Goal: Task Accomplishment & Management: Manage account settings

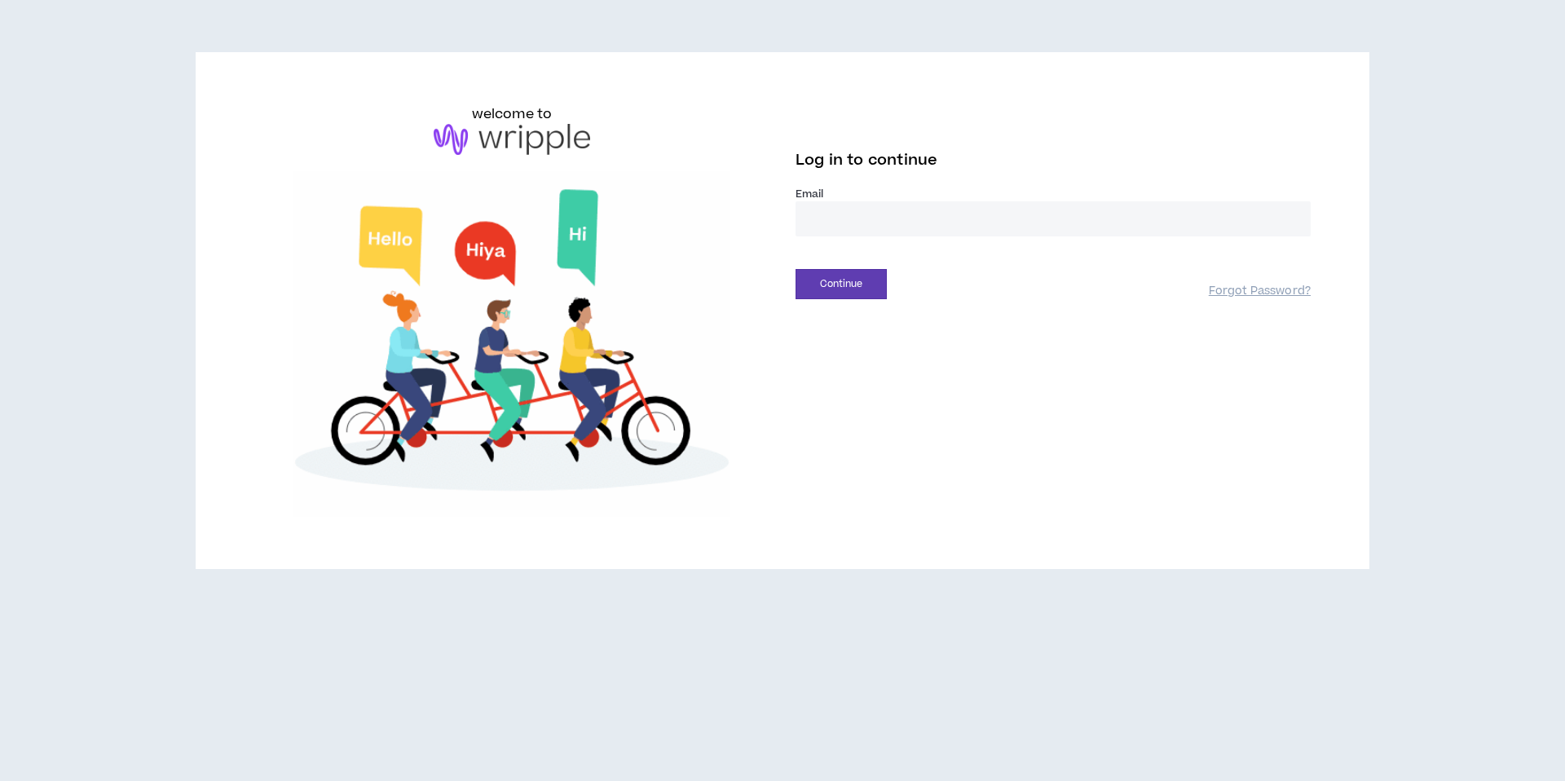
type input "**********"
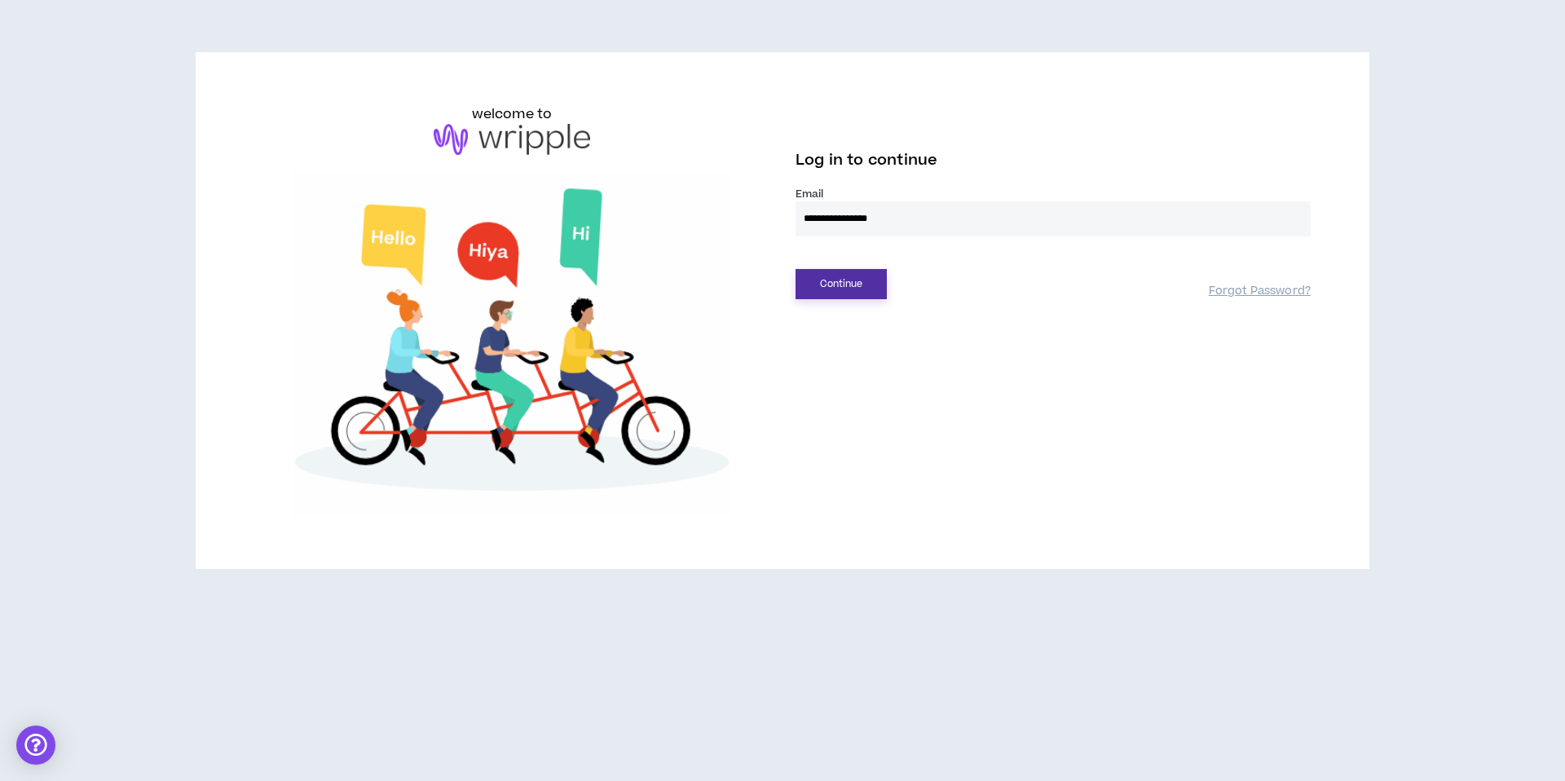
click at [856, 285] on button "Continue" at bounding box center [841, 284] width 91 height 30
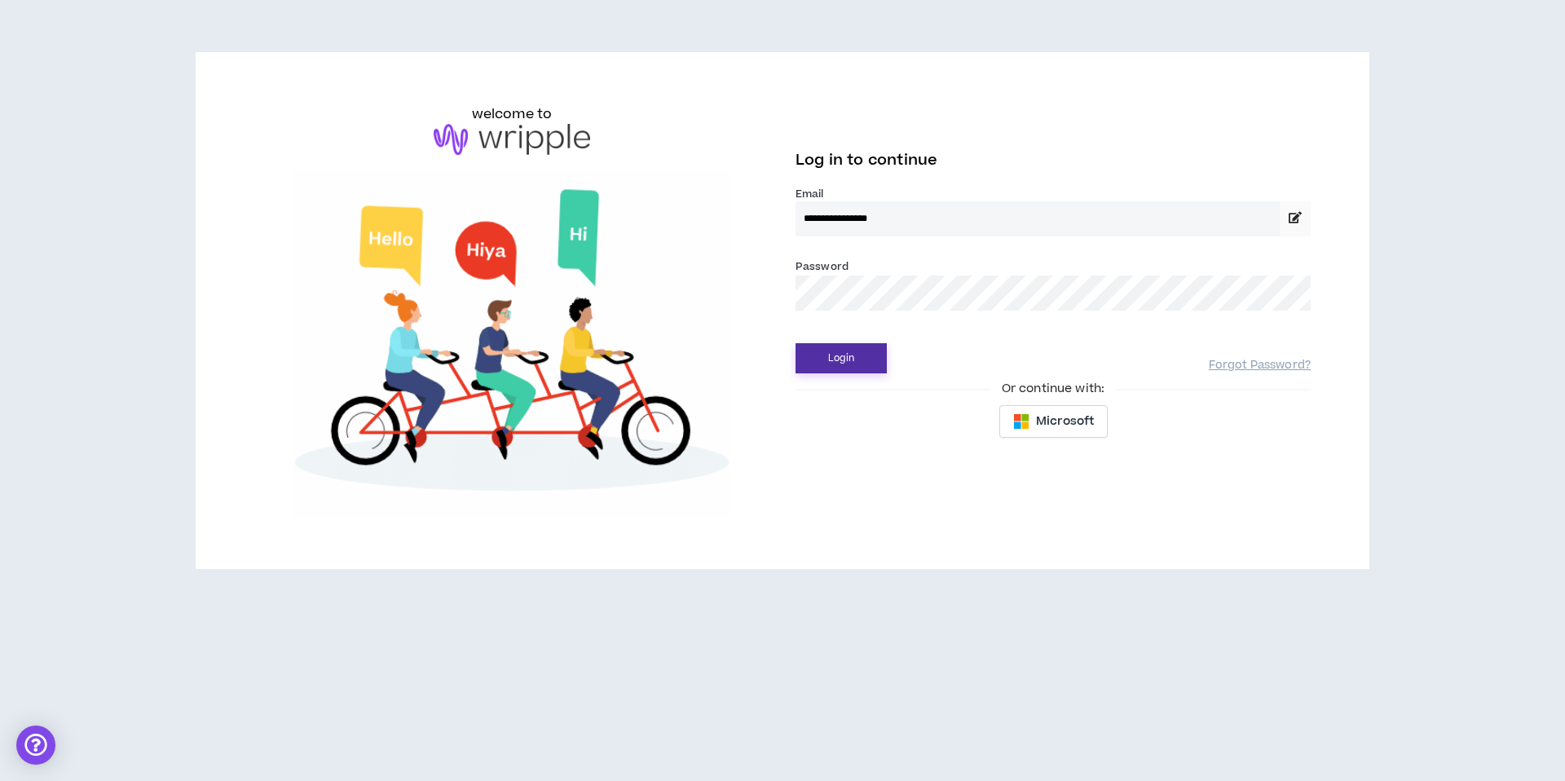
click at [849, 347] on button "Login" at bounding box center [841, 358] width 91 height 30
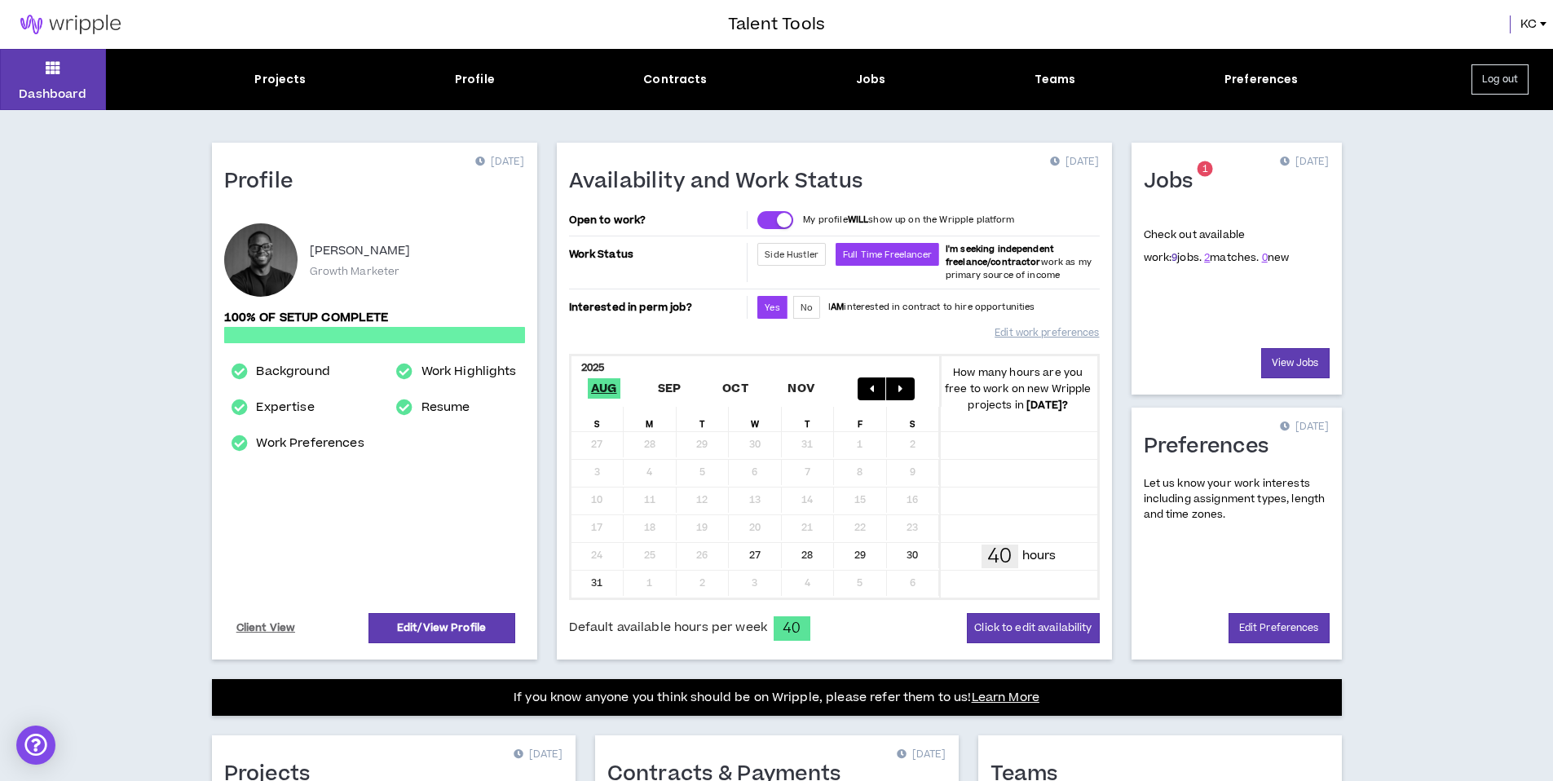
click at [1171, 260] on link "9" at bounding box center [1174, 257] width 6 height 15
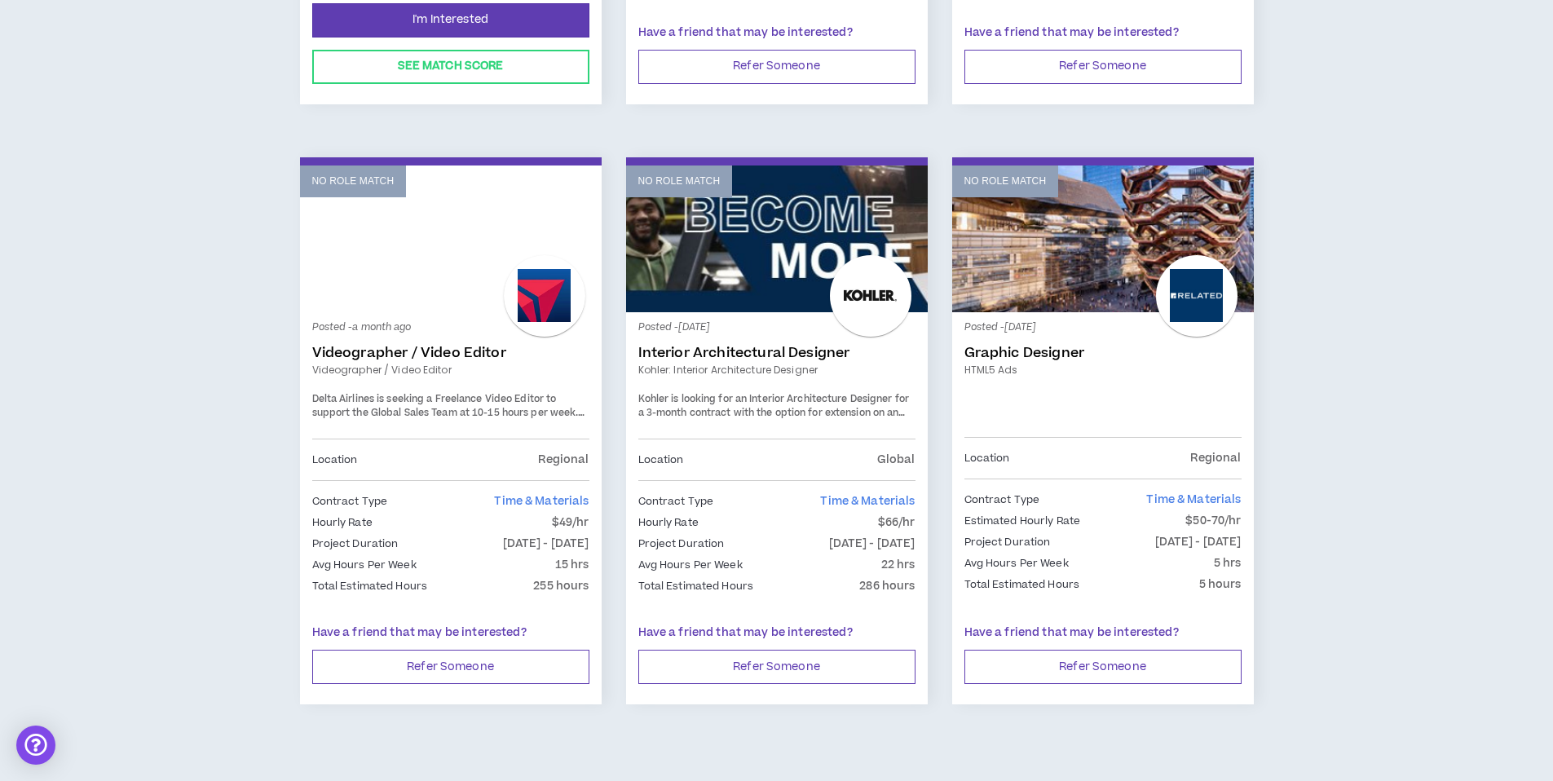
scroll to position [1321, 0]
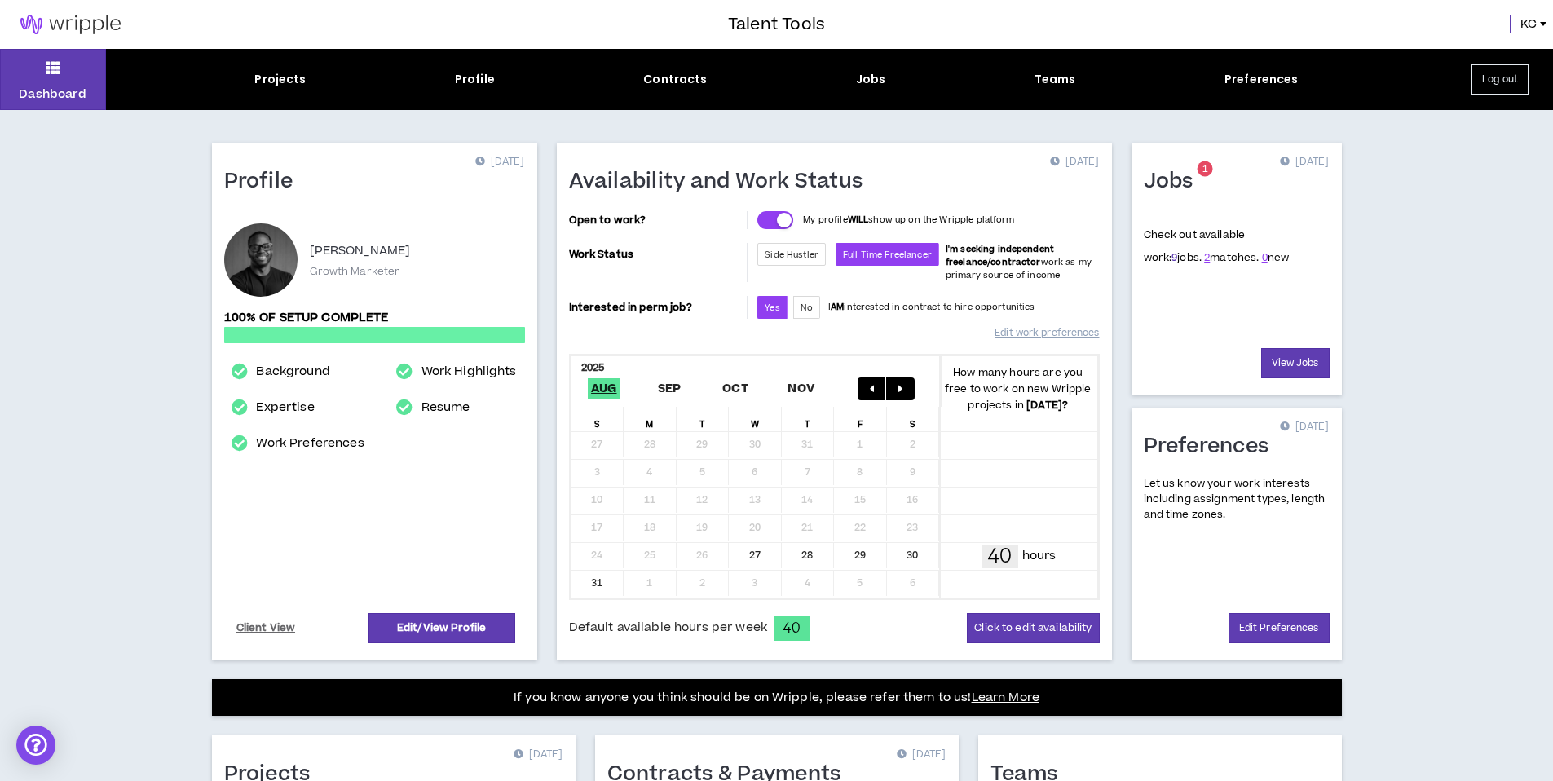
click at [1171, 255] on link "9" at bounding box center [1174, 257] width 6 height 15
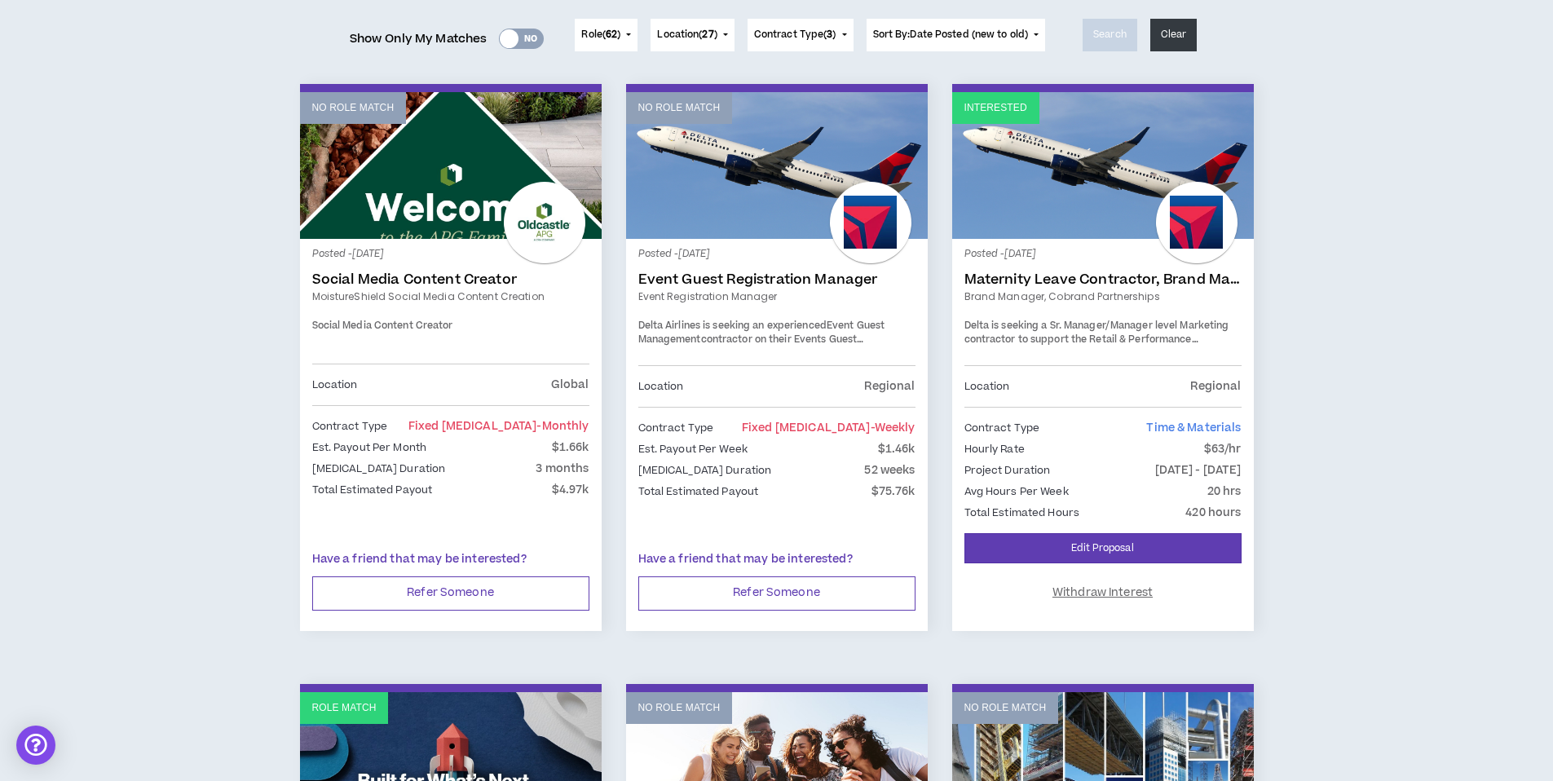
scroll to position [229, 0]
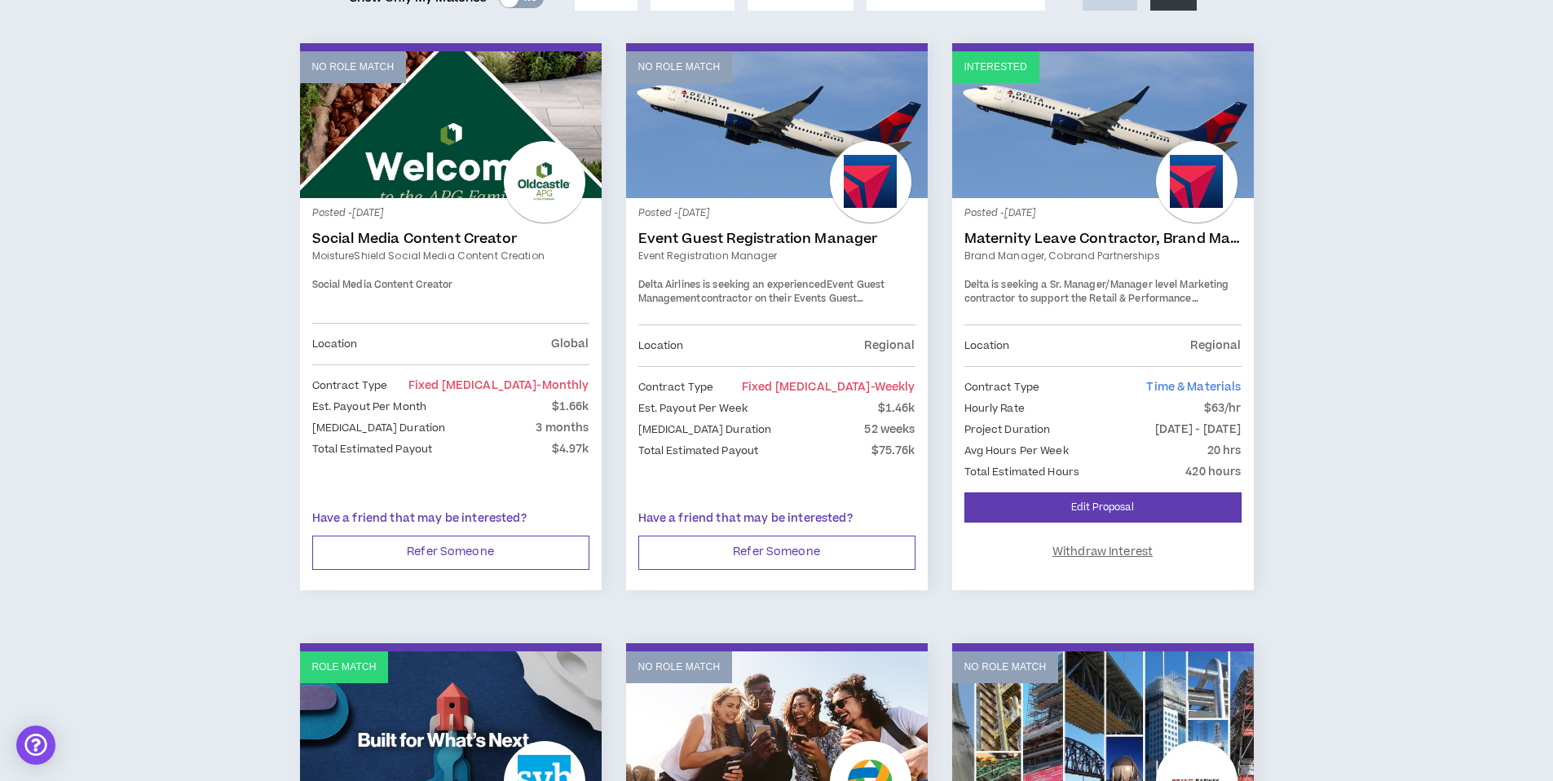
click at [1103, 225] on div "Posted - 8 days ago Maternity Leave Contractor, Brand Marketing Manager (Cobran…" at bounding box center [1102, 267] width 277 height 114
click at [1094, 235] on link "Maternity Leave Contractor, Brand Marketing Manager (Cobrand Partnerships)" at bounding box center [1102, 239] width 277 height 16
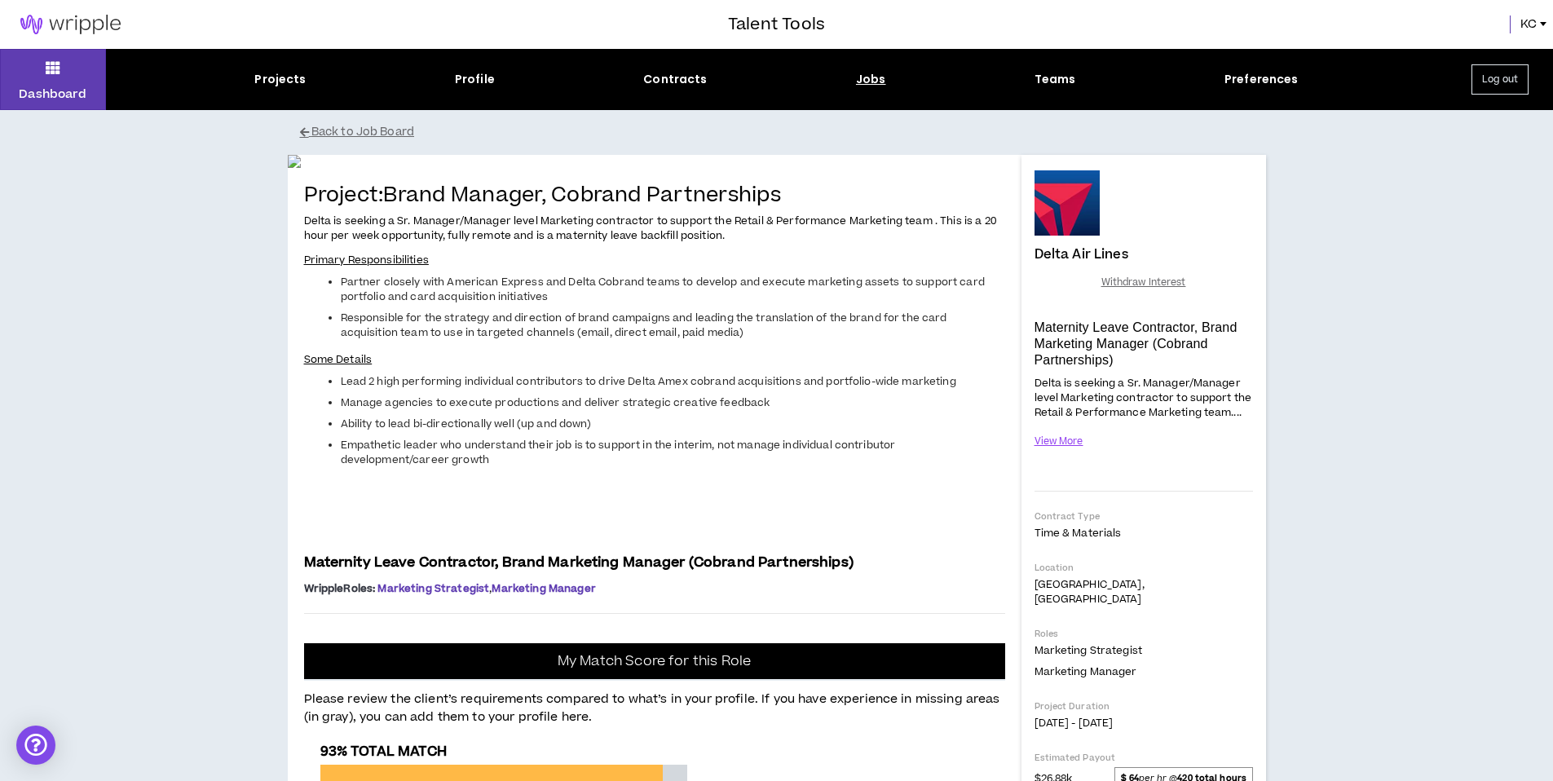
click at [271, 61] on div "Dashboard Projects Profile Contracts Jobs Teams Preferences Log out" at bounding box center [776, 79] width 1553 height 61
click at [271, 72] on div "Projects" at bounding box center [279, 79] width 51 height 17
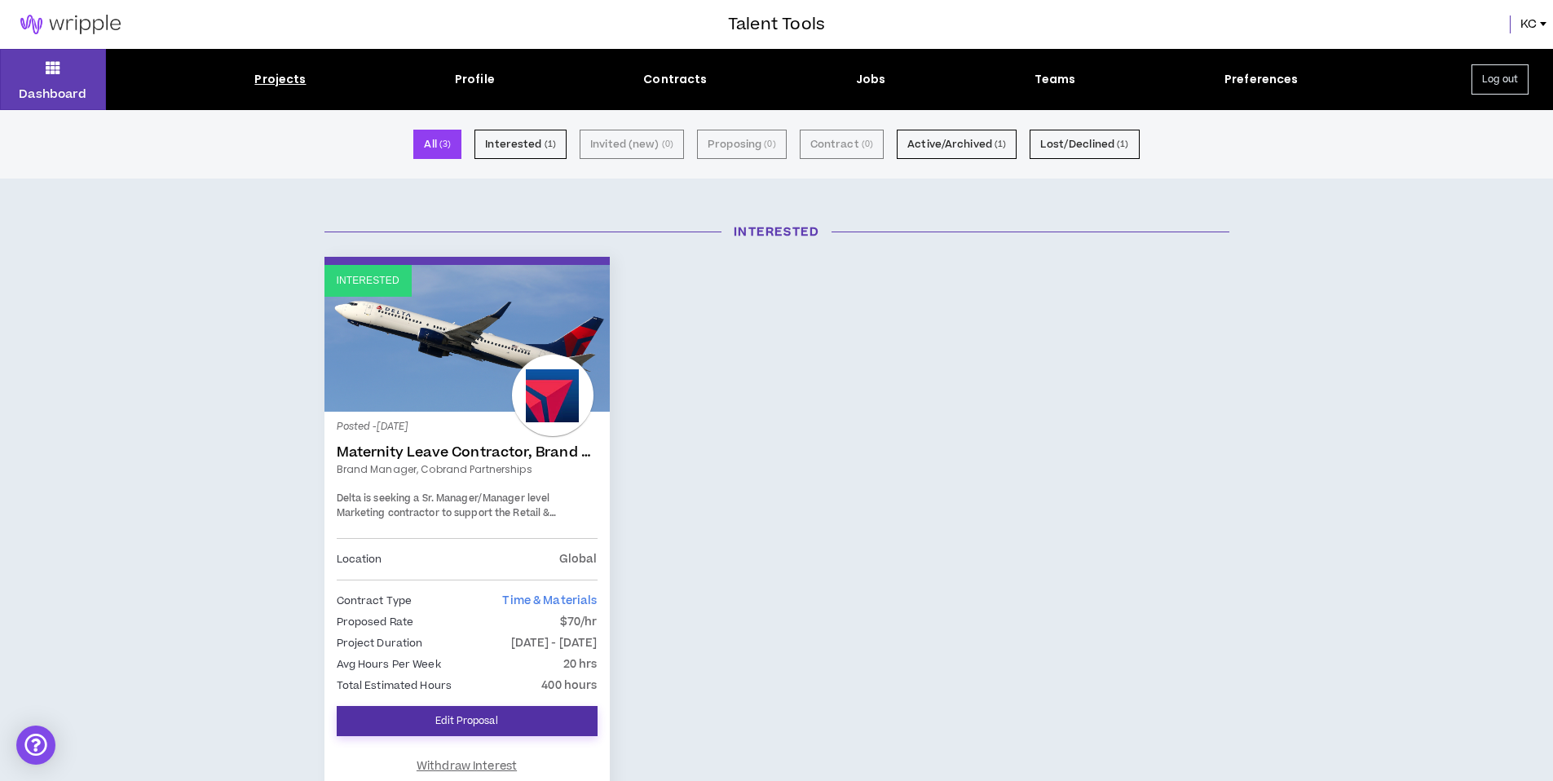
click at [452, 718] on link "Edit Proposal" at bounding box center [467, 721] width 261 height 30
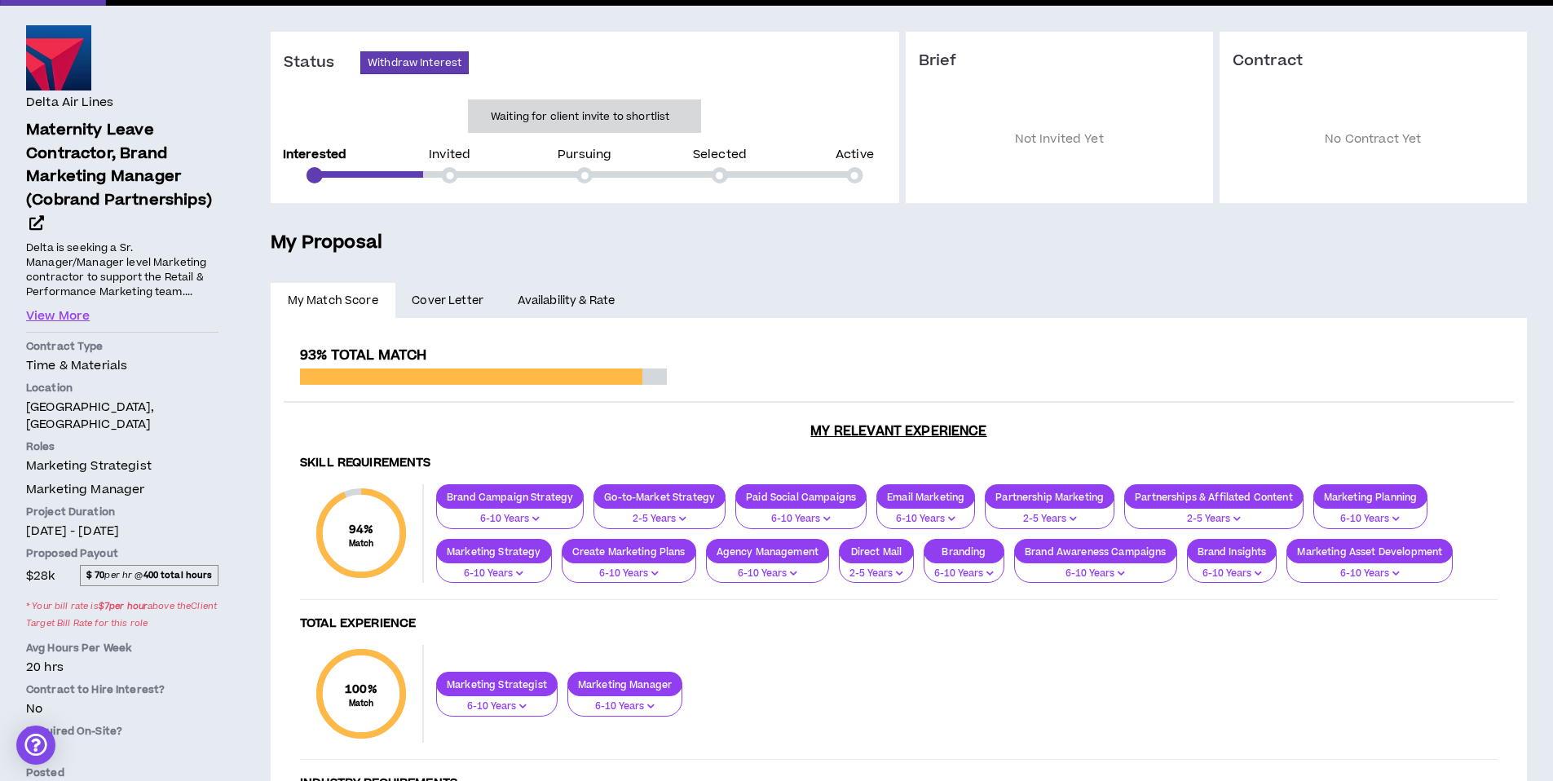
scroll to position [135, 0]
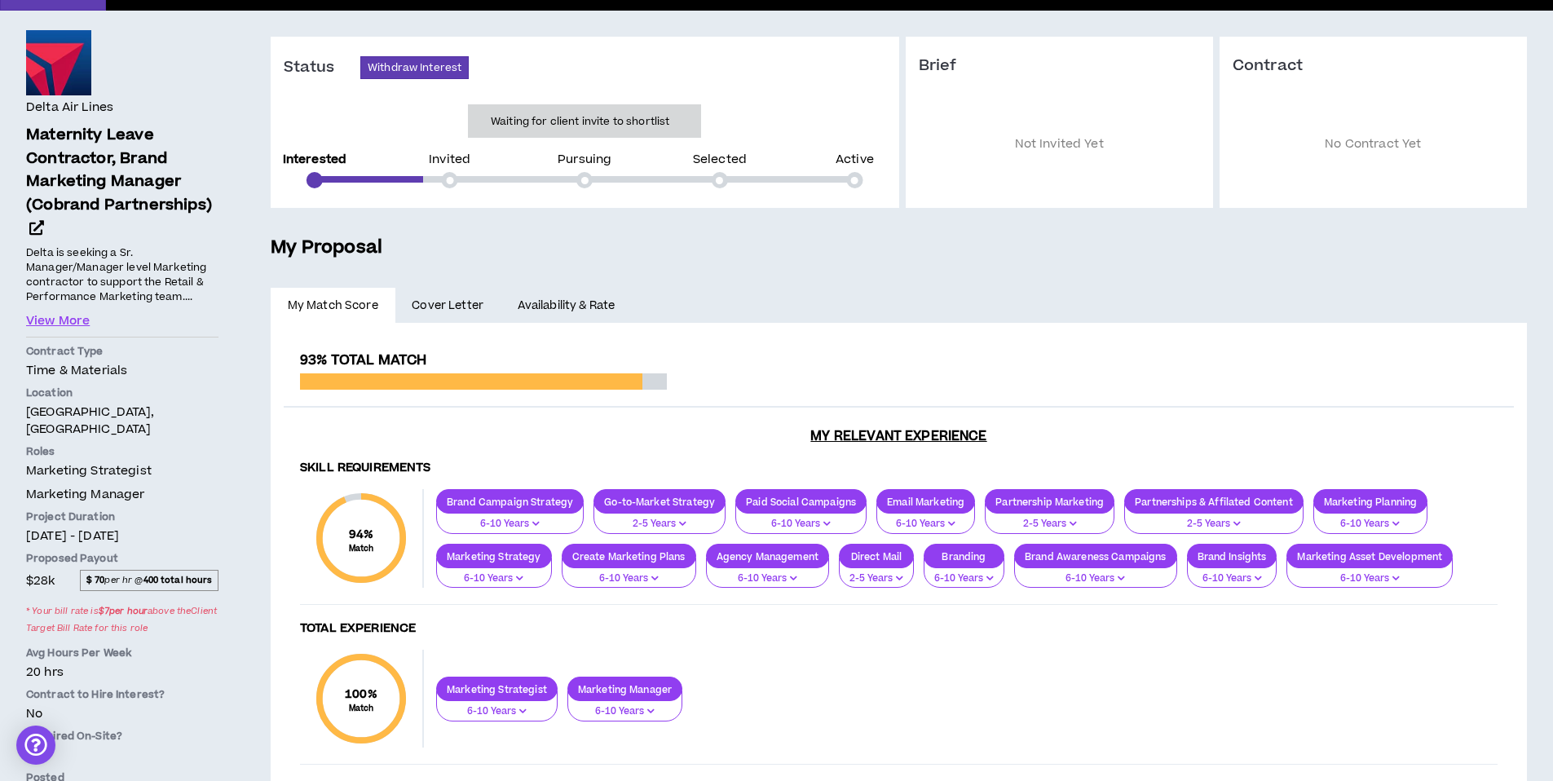
click at [576, 293] on link "Availability & Rate" at bounding box center [566, 306] width 131 height 36
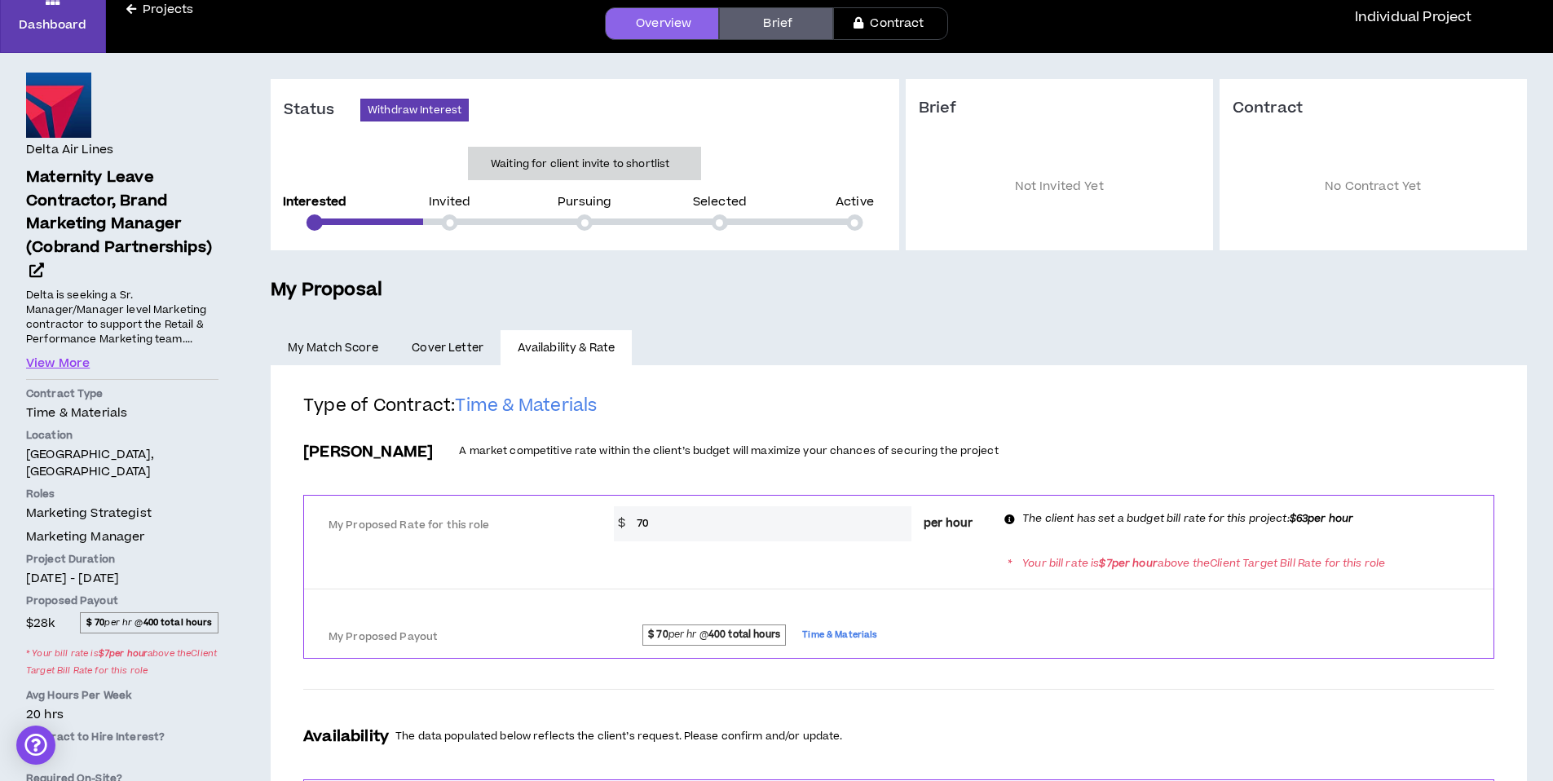
scroll to position [86, 0]
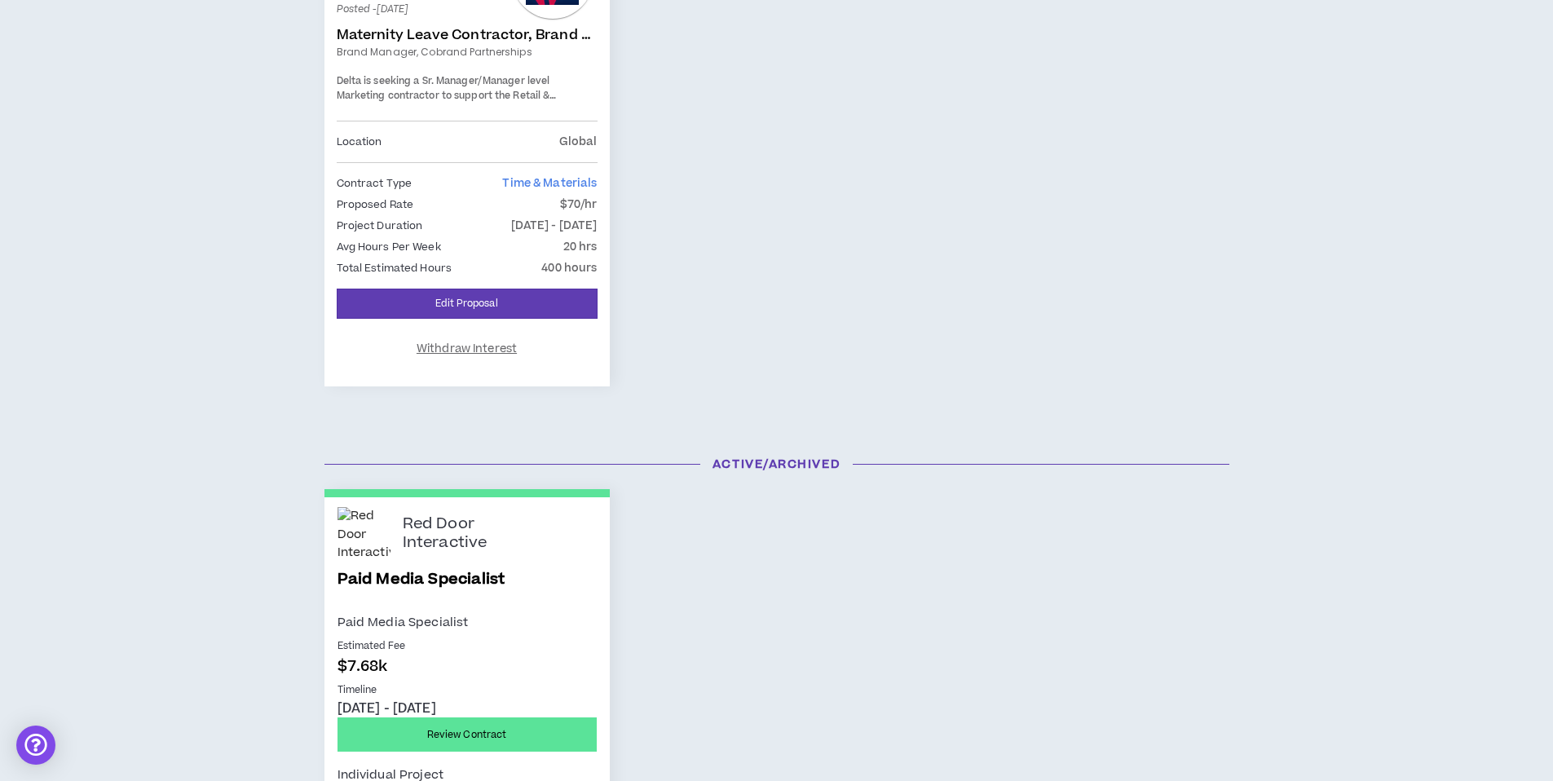
scroll to position [598, 0]
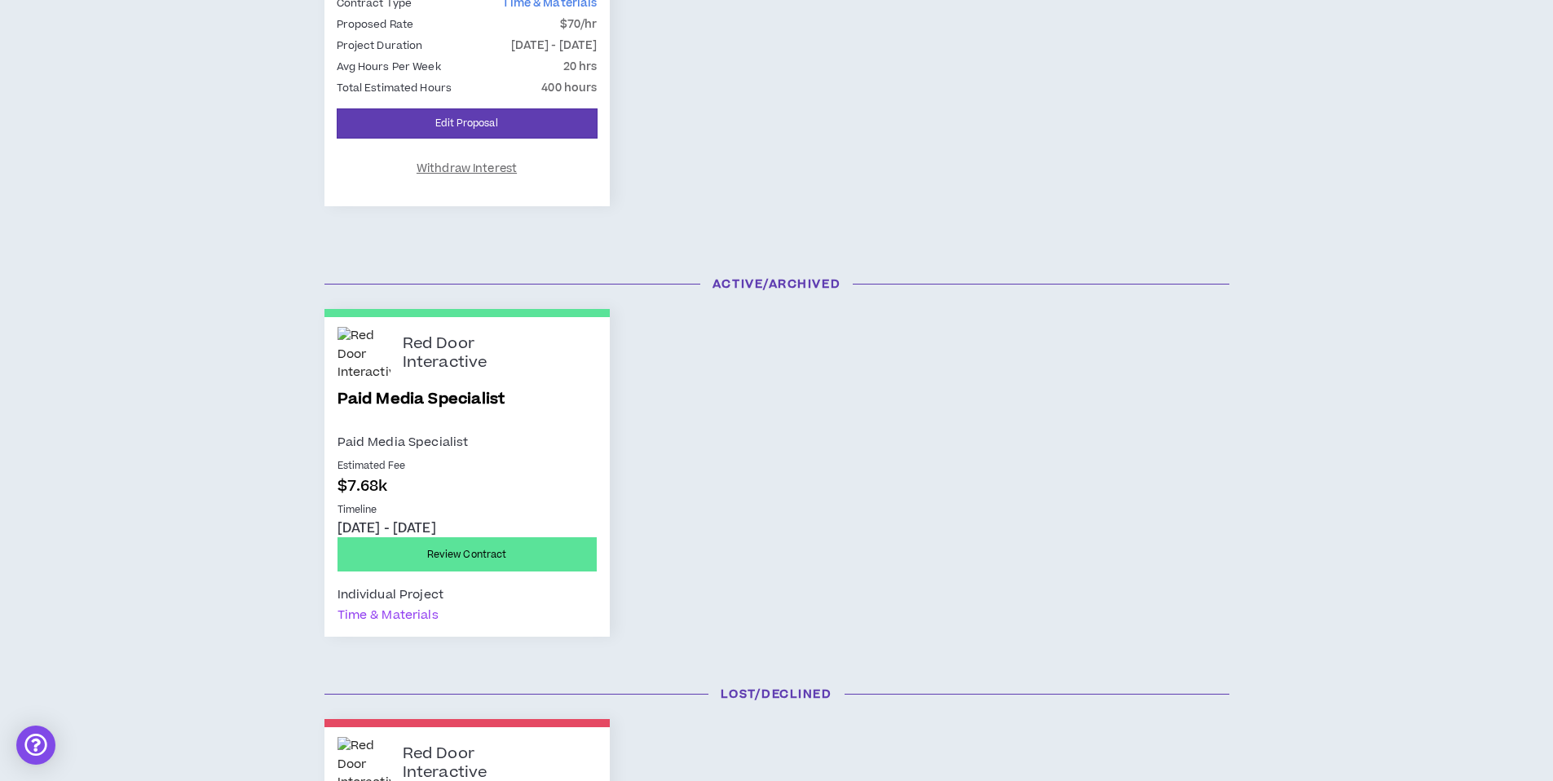
click at [486, 525] on p "Aug 6, 2025 - Sep 1, 2025" at bounding box center [466, 528] width 259 height 18
click at [439, 383] on div "Red Door Interactive Paid Media Specialist Paid Media Specialist Estimated Fee …" at bounding box center [466, 477] width 285 height 320
click at [445, 554] on link "Review Contract" at bounding box center [466, 554] width 259 height 34
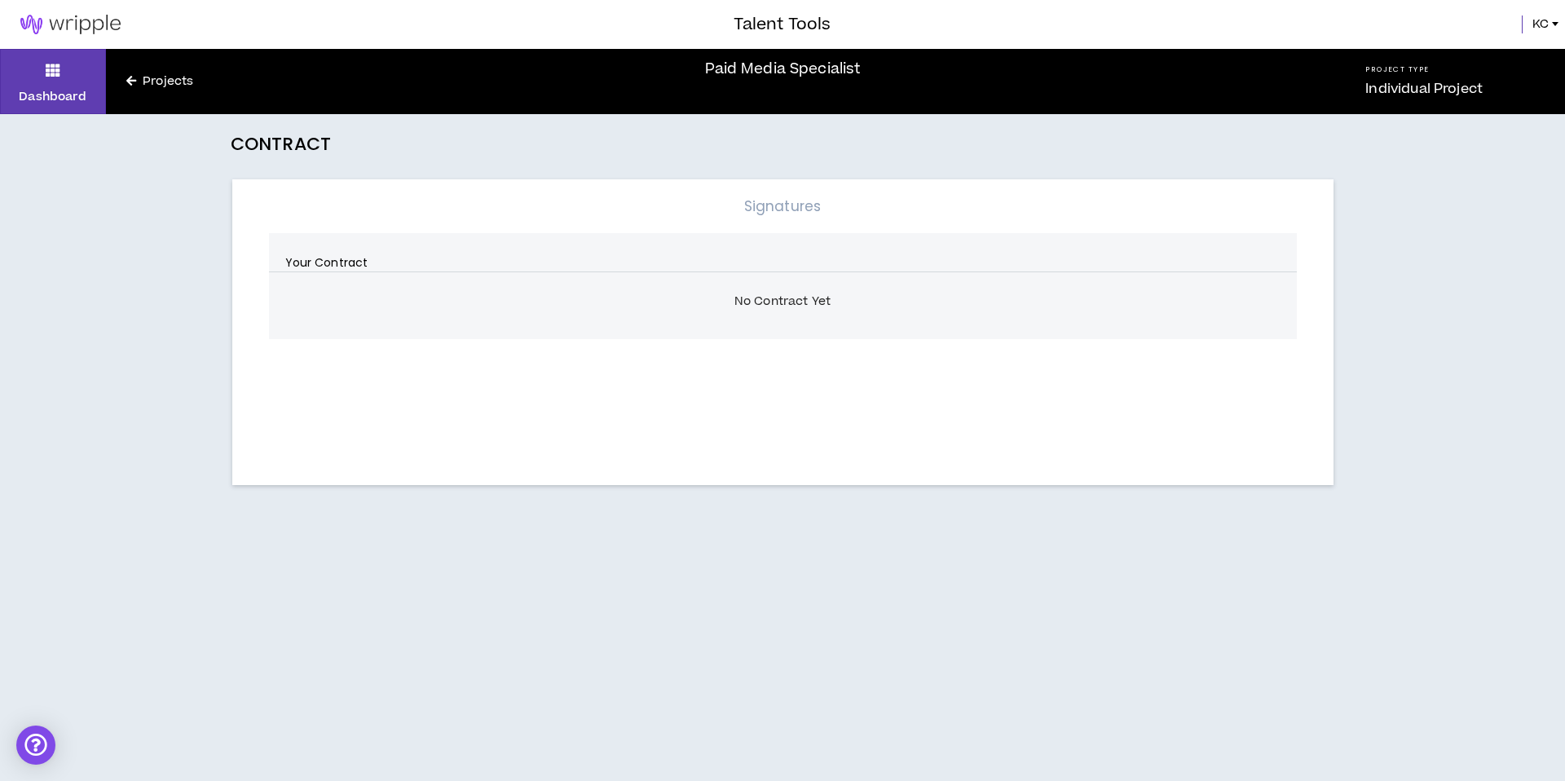
click at [139, 70] on div "Dashboard Projects" at bounding box center [141, 81] width 282 height 65
click at [142, 82] on link "Projects" at bounding box center [160, 82] width 108 height 18
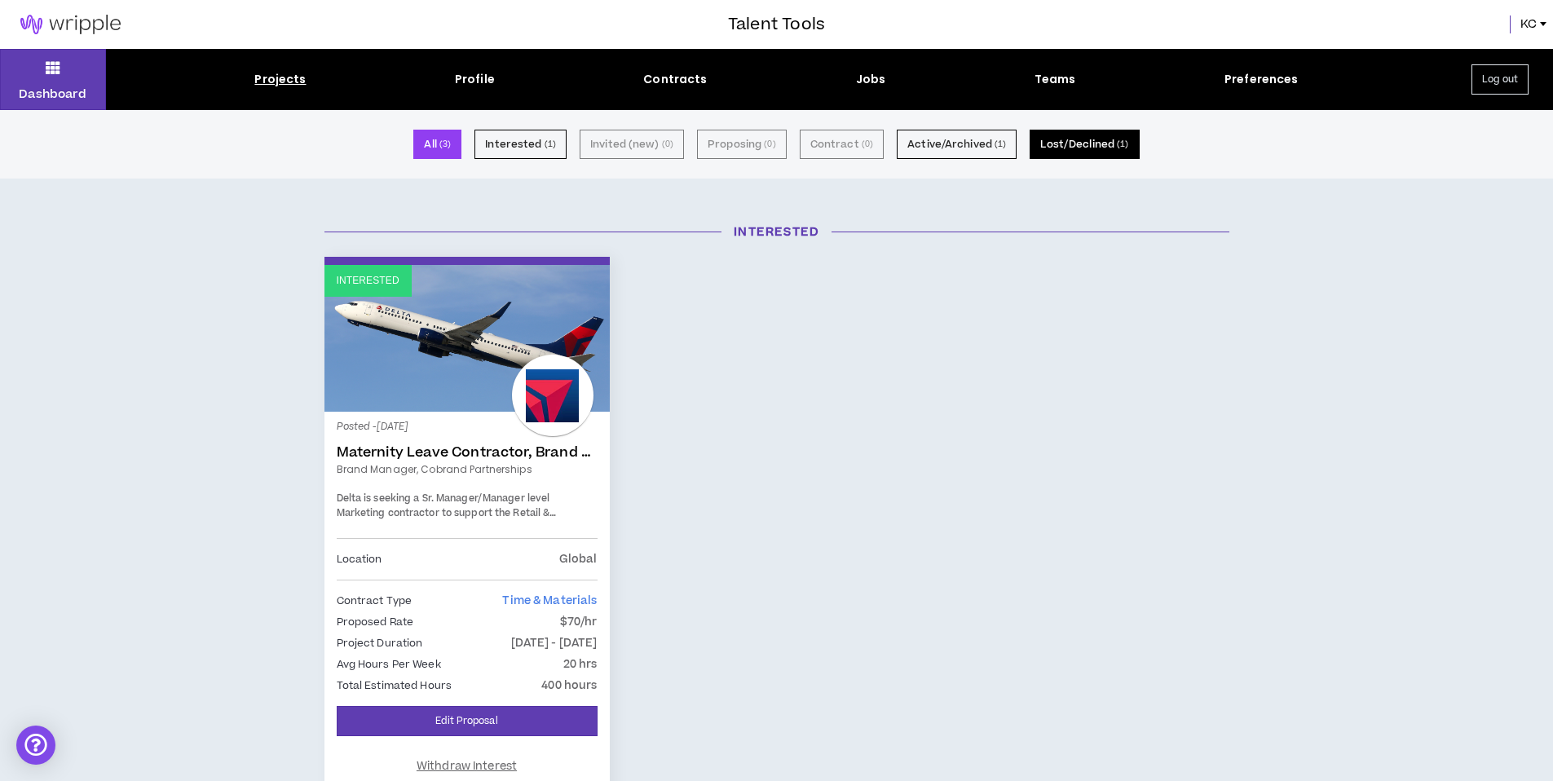
click at [1047, 148] on button "Lost/Declined ( 1 )" at bounding box center [1084, 144] width 109 height 29
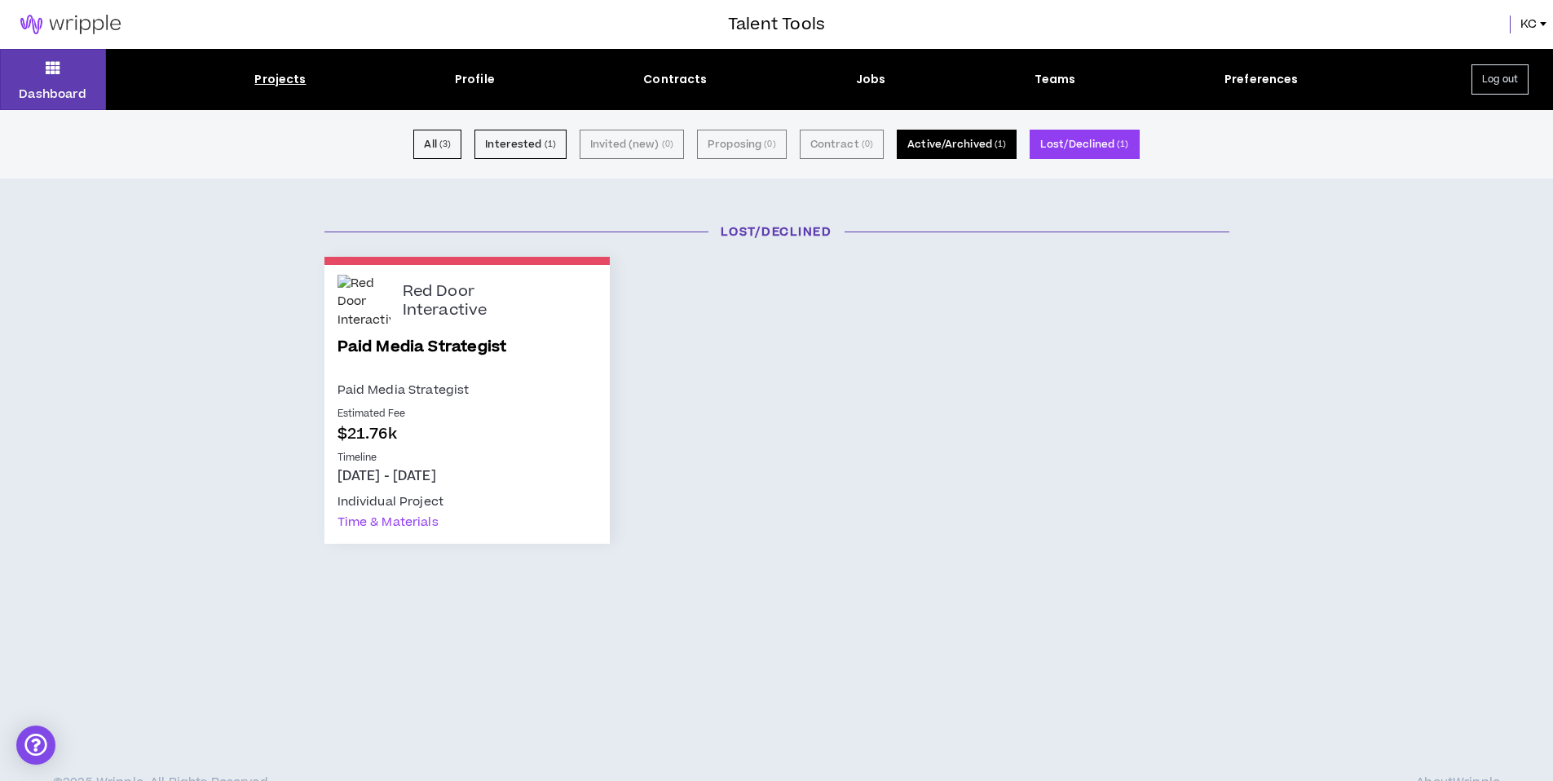
click at [925, 137] on button "Active/Archived ( 1 )" at bounding box center [957, 144] width 120 height 29
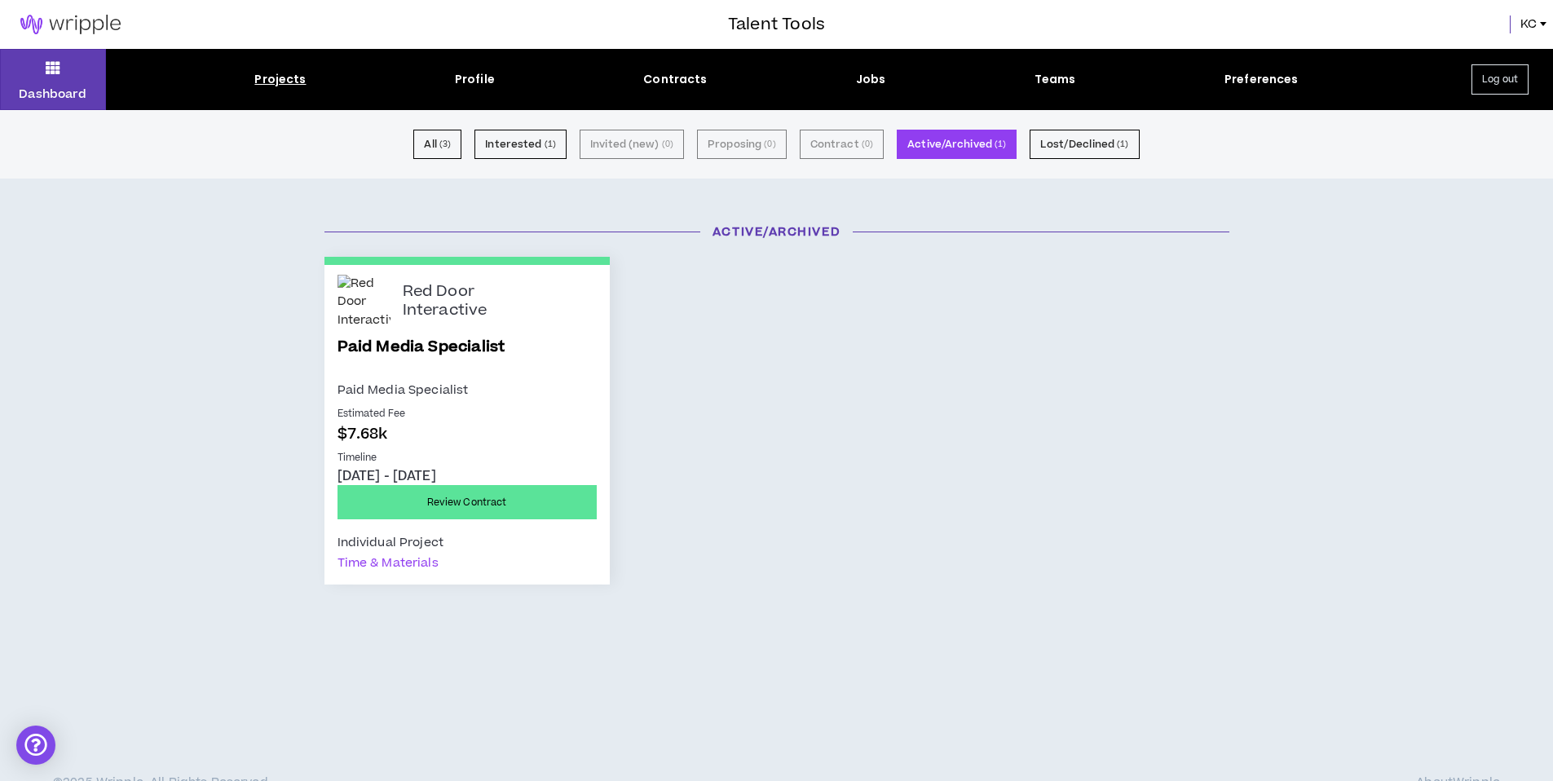
click at [371, 333] on div "Red Door Interactive Paid Media Specialist Paid Media Specialist Estimated Fee …" at bounding box center [466, 425] width 285 height 320
click at [372, 336] on link "Paid Media Specialist" at bounding box center [466, 358] width 259 height 44
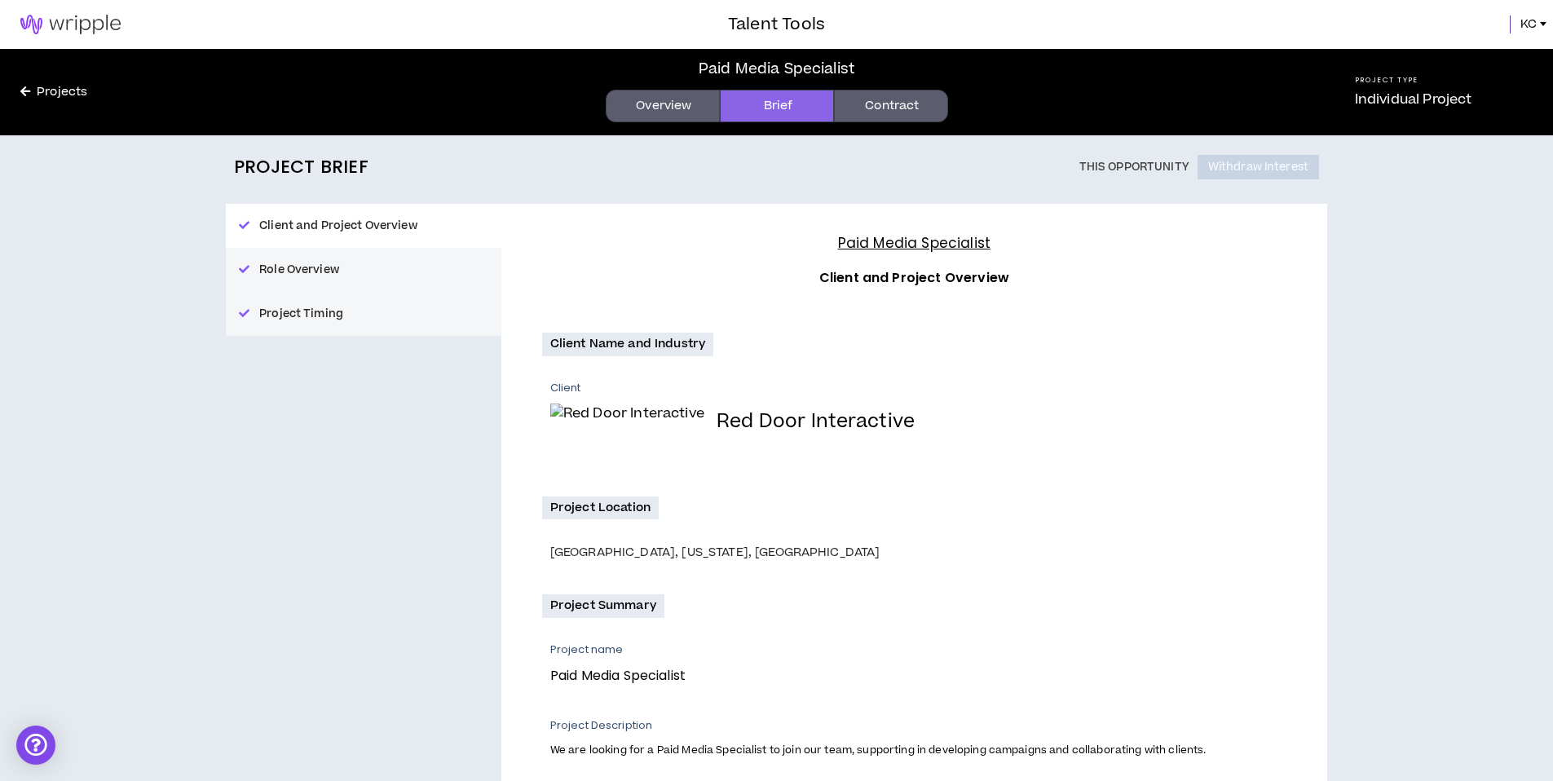
click at [858, 106] on link "Contract" at bounding box center [891, 106] width 114 height 33
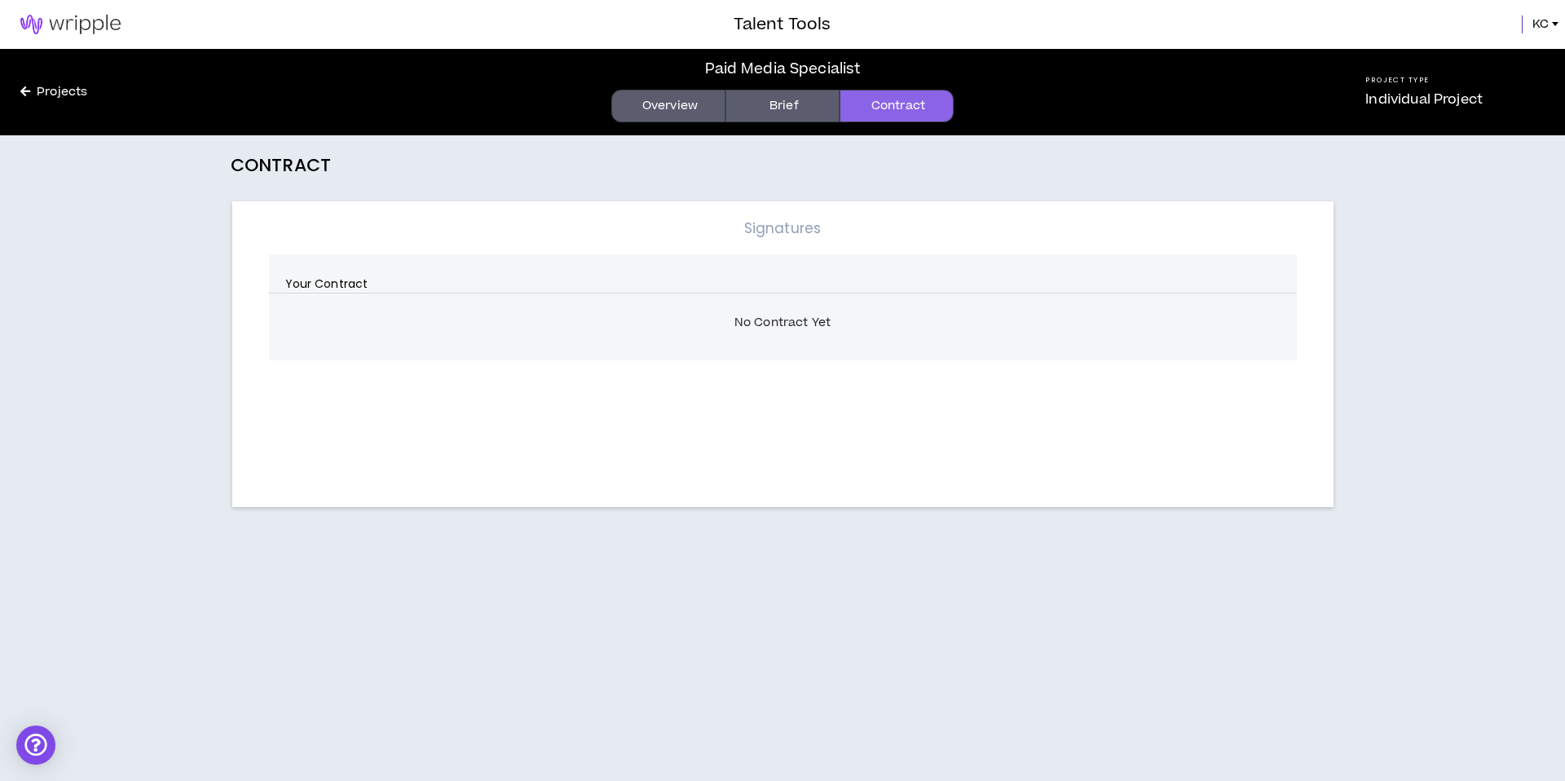
click at [651, 98] on link "Overview" at bounding box center [668, 106] width 114 height 33
